Goal: Information Seeking & Learning: Learn about a topic

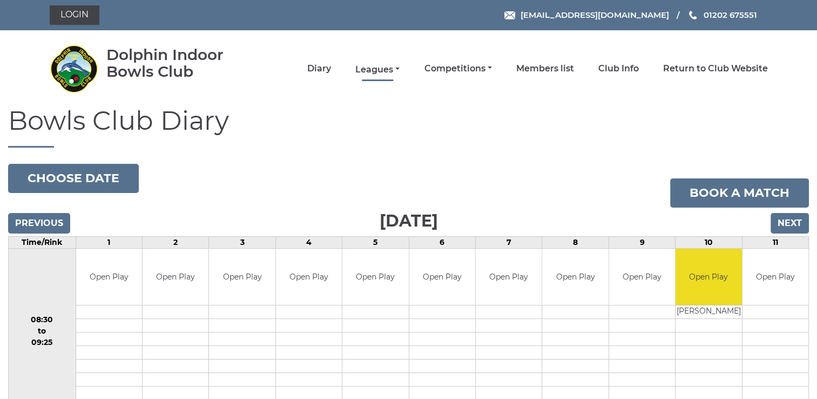
click at [382, 68] on link "Leagues" at bounding box center [377, 70] width 44 height 12
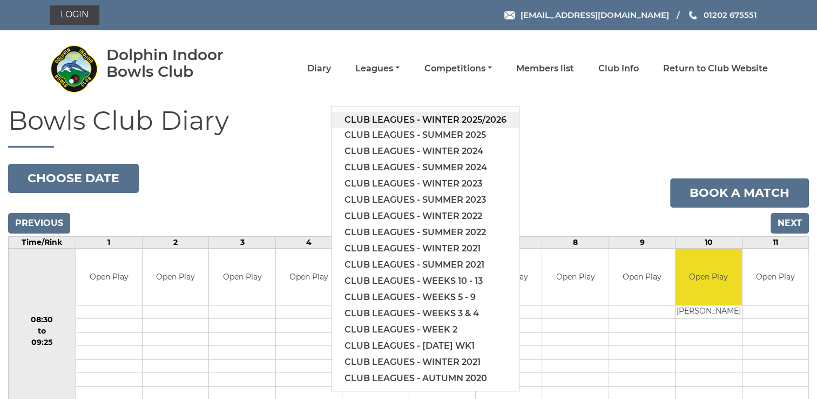
click at [387, 117] on link "Club leagues - Winter 2025/2026" at bounding box center [426, 120] width 188 height 16
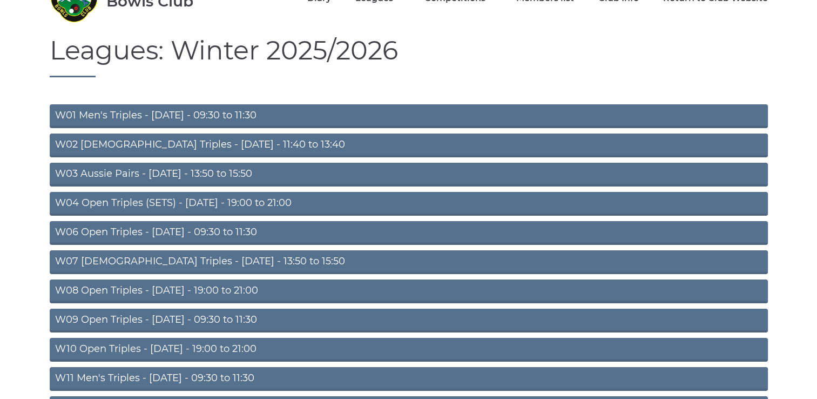
scroll to position [68, 0]
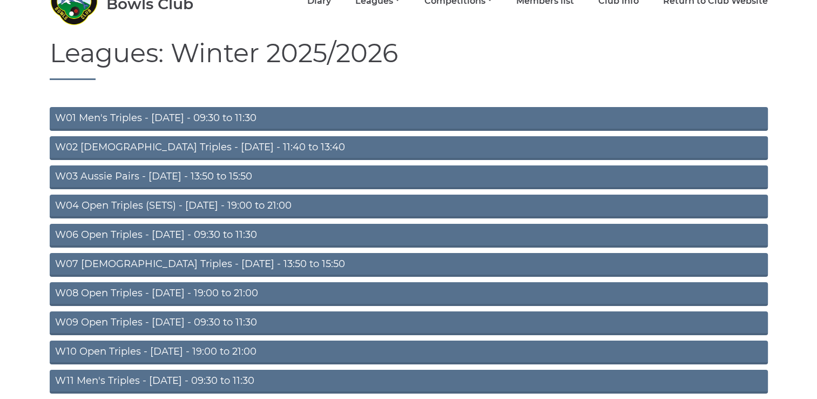
click at [179, 292] on link "W08 Open Triples - [DATE] - 19:00 to 21:00" at bounding box center [409, 294] width 718 height 24
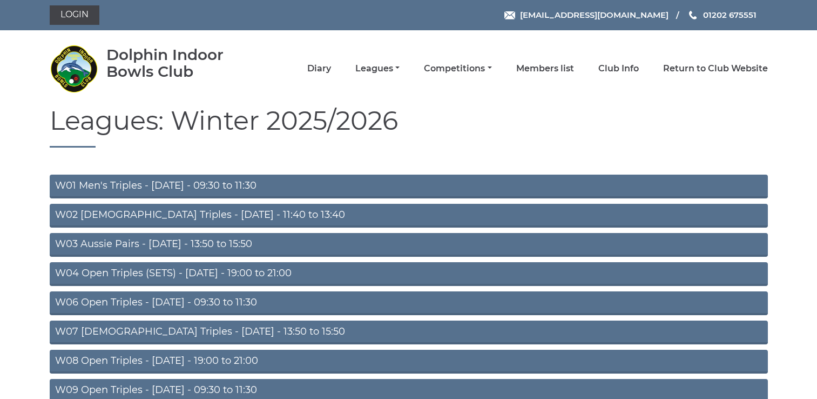
scroll to position [68, 0]
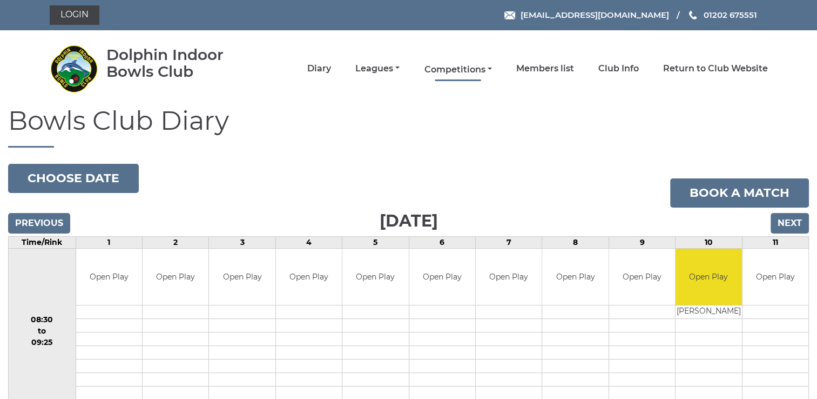
click at [470, 68] on link "Competitions" at bounding box center [458, 70] width 68 height 12
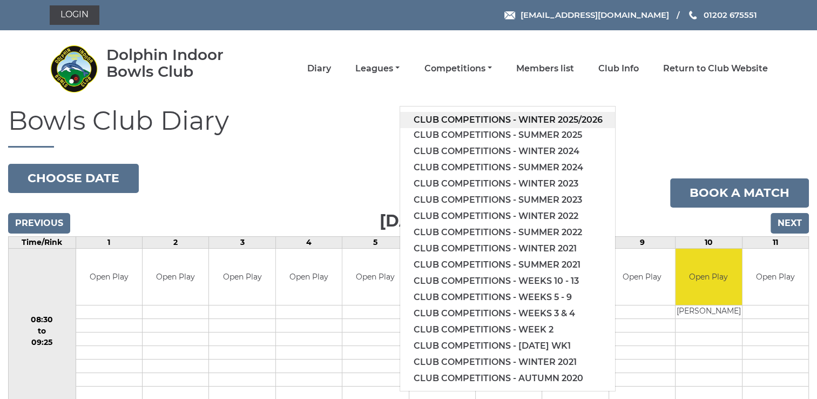
click at [543, 119] on link "Club competitions - Winter 2025/2026" at bounding box center [507, 120] width 215 height 16
